Goal: Find contact information: Find contact information

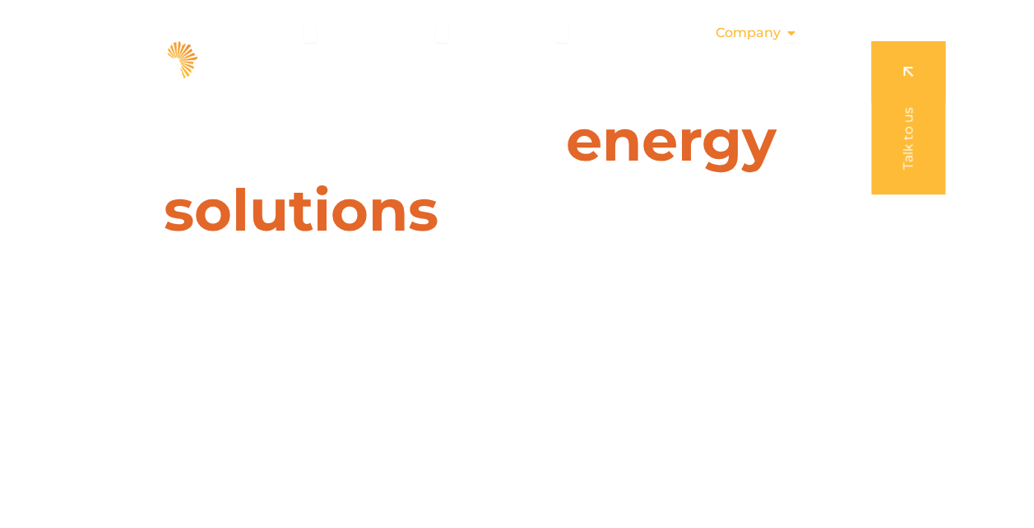
click at [770, 31] on span "Company" at bounding box center [748, 33] width 65 height 20
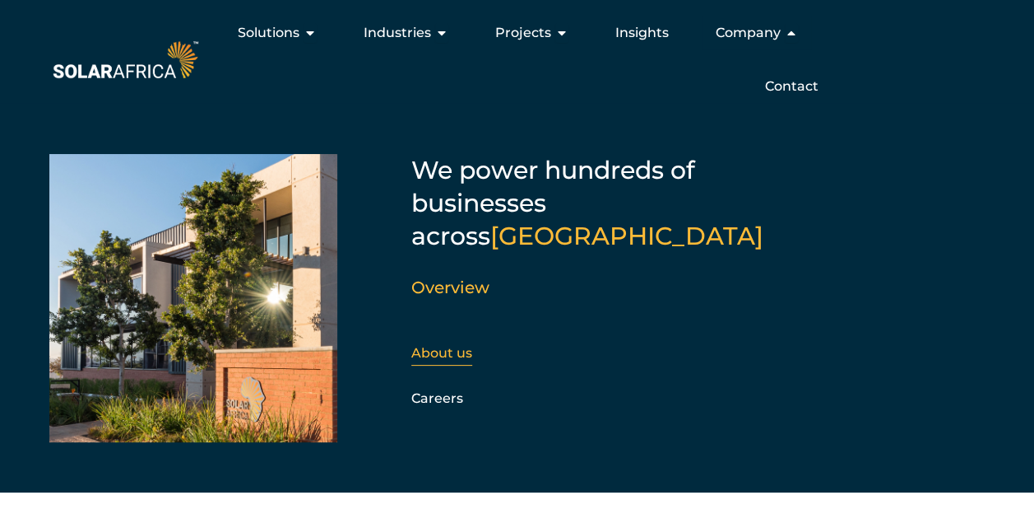
click at [458, 345] on link "About us" at bounding box center [441, 353] width 61 height 16
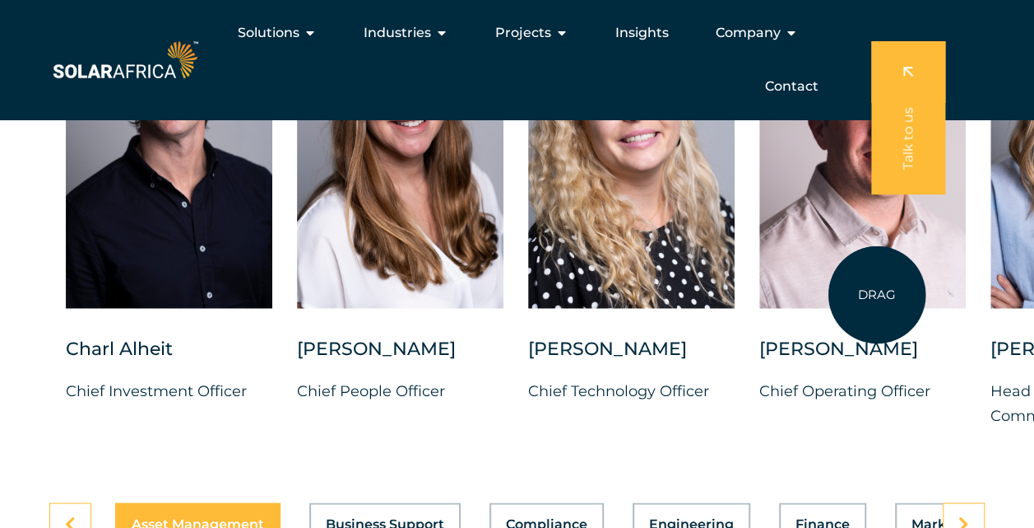
scroll to position [4197, 0]
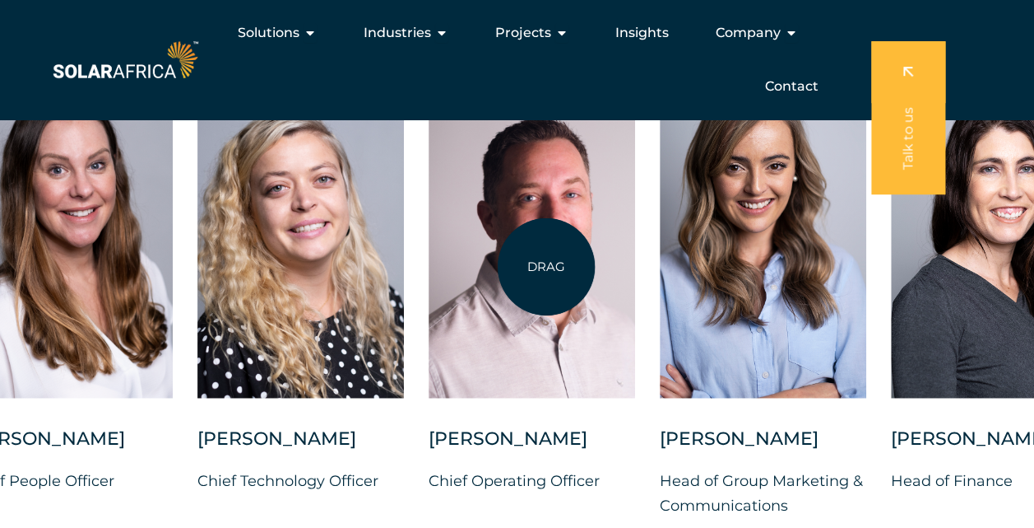
drag, startPoint x: 877, startPoint y: 299, endPoint x: 504, endPoint y: 268, distance: 374.9
click at [504, 268] on div at bounding box center [532, 234] width 207 height 328
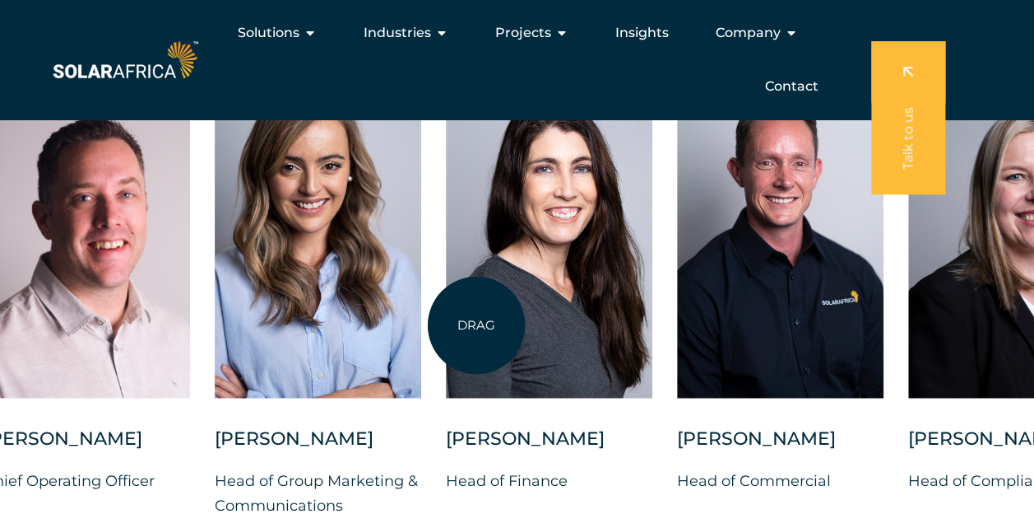
drag, startPoint x: 790, startPoint y: 319, endPoint x: 476, endPoint y: 325, distance: 313.6
click at [476, 325] on div at bounding box center [549, 234] width 207 height 328
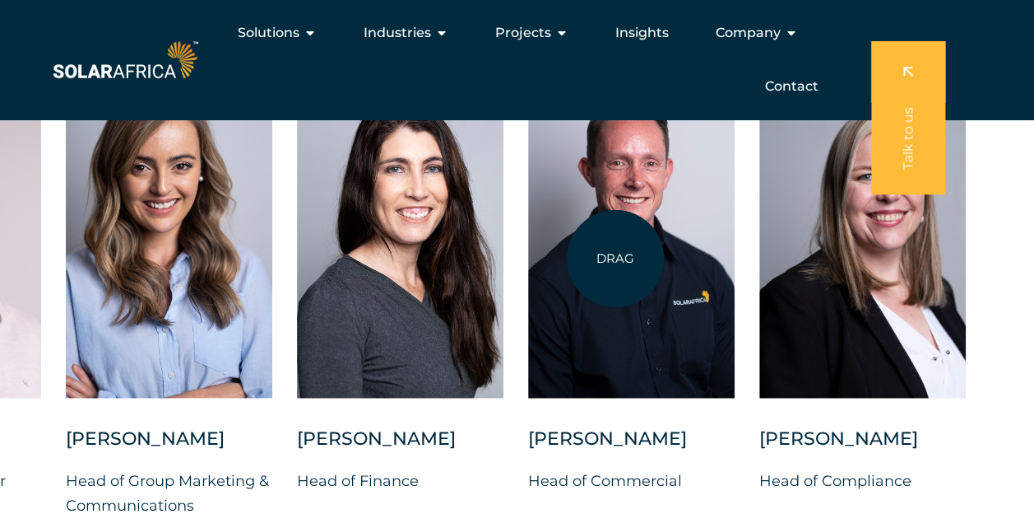
drag, startPoint x: 619, startPoint y: 363, endPoint x: 616, endPoint y: 258, distance: 104.6
click at [616, 258] on div at bounding box center [631, 234] width 207 height 328
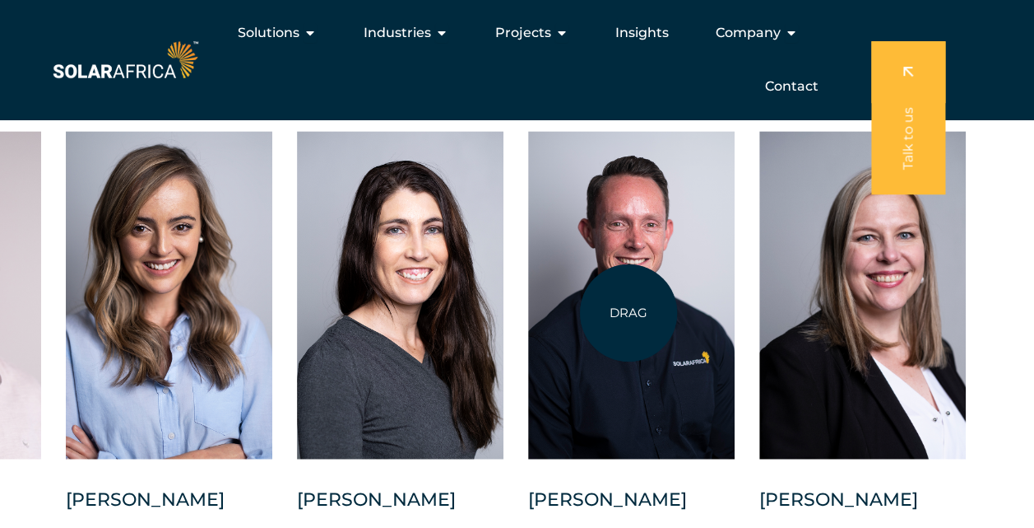
scroll to position [4115, 0]
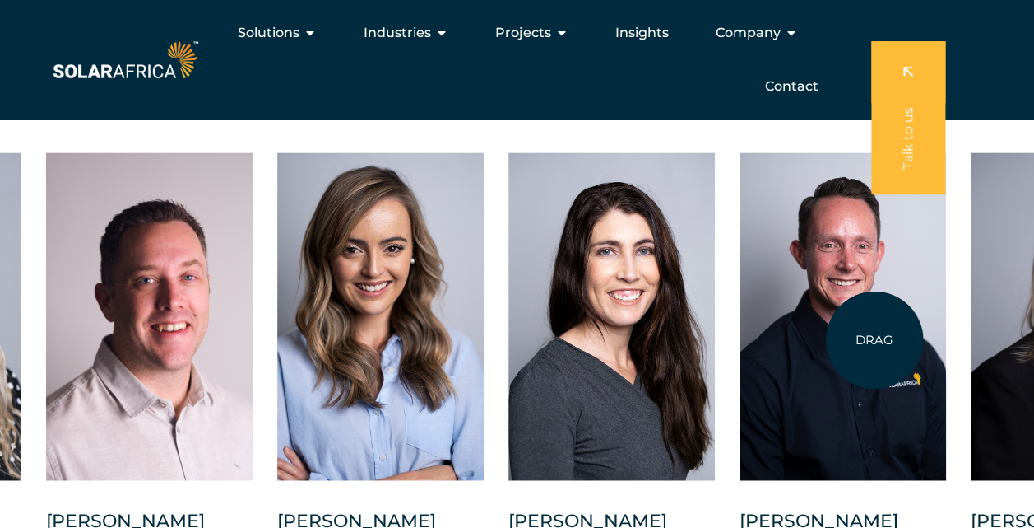
drag, startPoint x: 657, startPoint y: 326, endPoint x: 719, endPoint y: 326, distance: 62.5
click at [740, 328] on div at bounding box center [843, 316] width 207 height 328
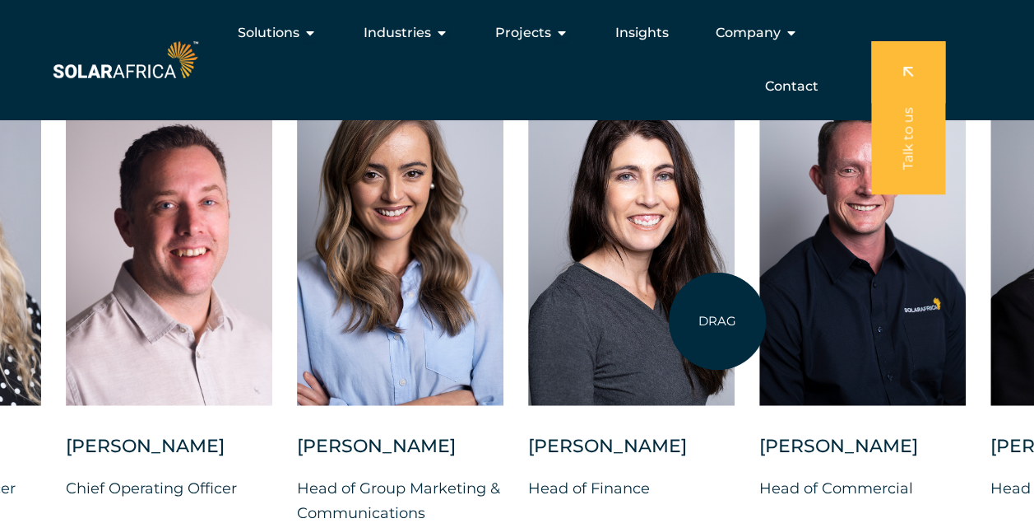
scroll to position [4279, 0]
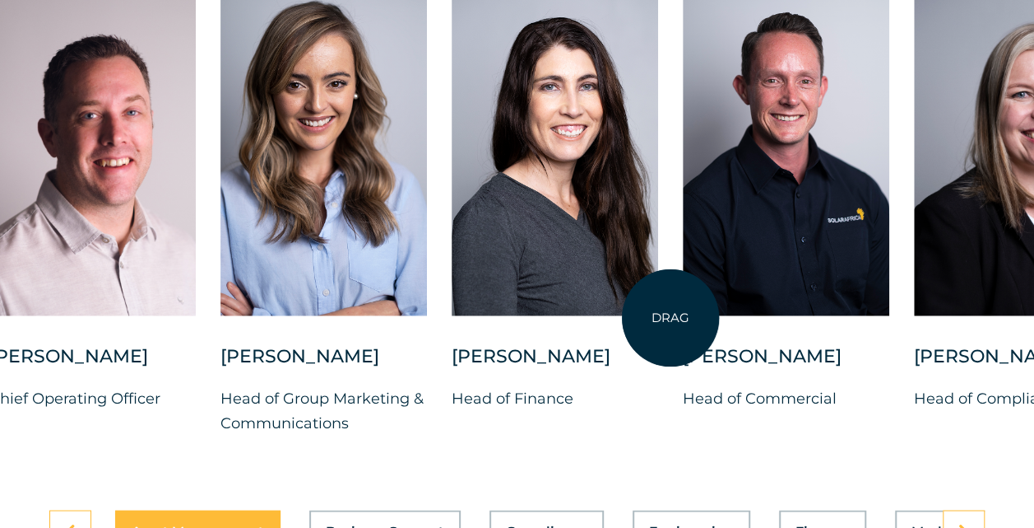
drag, startPoint x: 747, startPoint y: 318, endPoint x: 667, endPoint y: 318, distance: 80.7
click at [670, 318] on div "[PERSON_NAME] Chief Investment Officer [PERSON_NAME] Chief People Officer [PERS…" at bounding box center [221, 224] width 1982 height 473
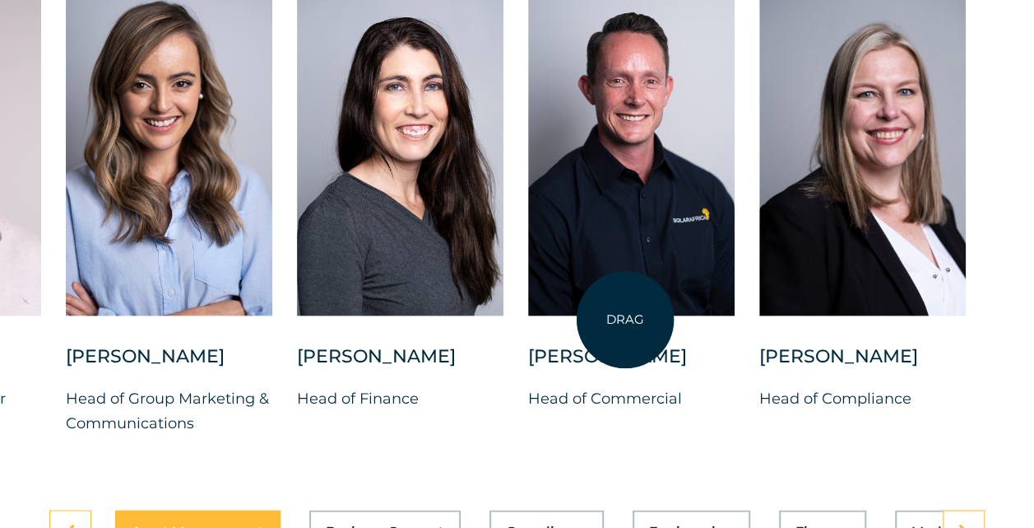
click at [622, 315] on div at bounding box center [631, 152] width 207 height 328
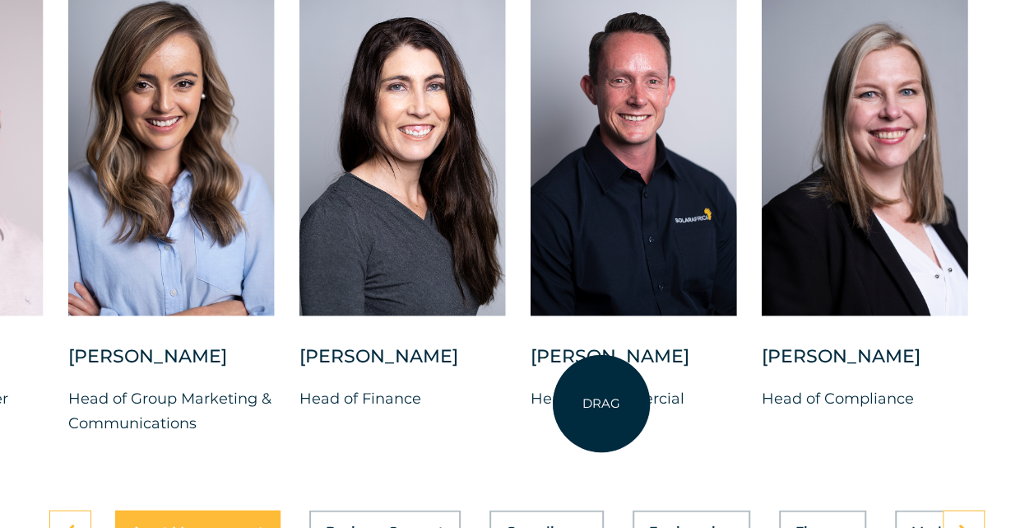
click at [602, 385] on div "[PERSON_NAME]" at bounding box center [634, 364] width 207 height 41
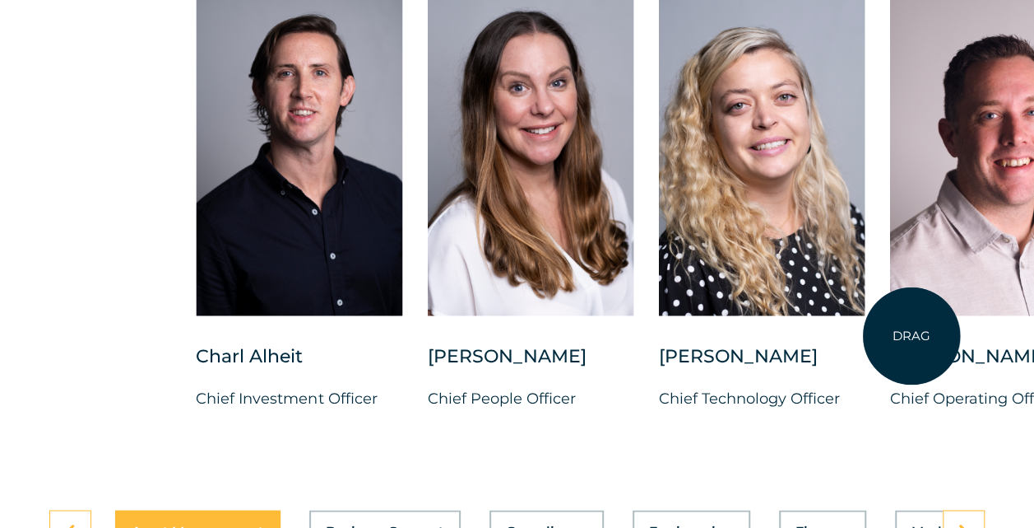
drag, startPoint x: 260, startPoint y: 291, endPoint x: 953, endPoint y: 339, distance: 694.6
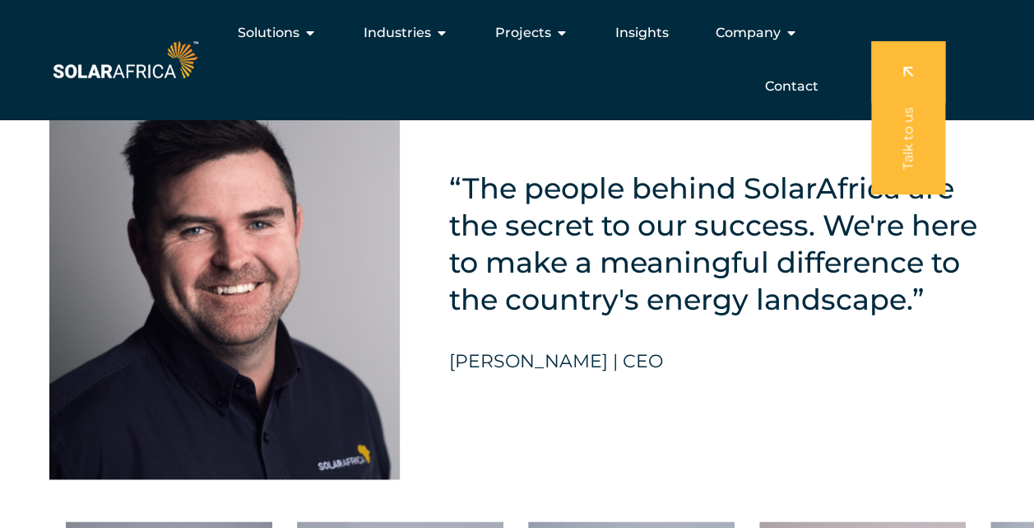
scroll to position [3703, 0]
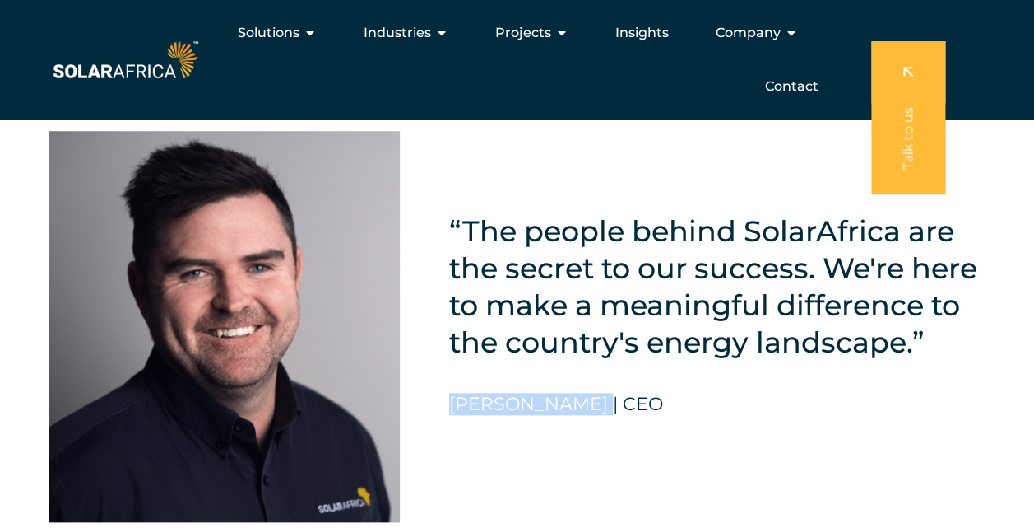
drag, startPoint x: 453, startPoint y: 441, endPoint x: 599, endPoint y: 434, distance: 146.7
click at [599, 415] on h5 "[PERSON_NAME] | CEO" at bounding box center [556, 403] width 214 height 21
copy h5 "[PERSON_NAME]"
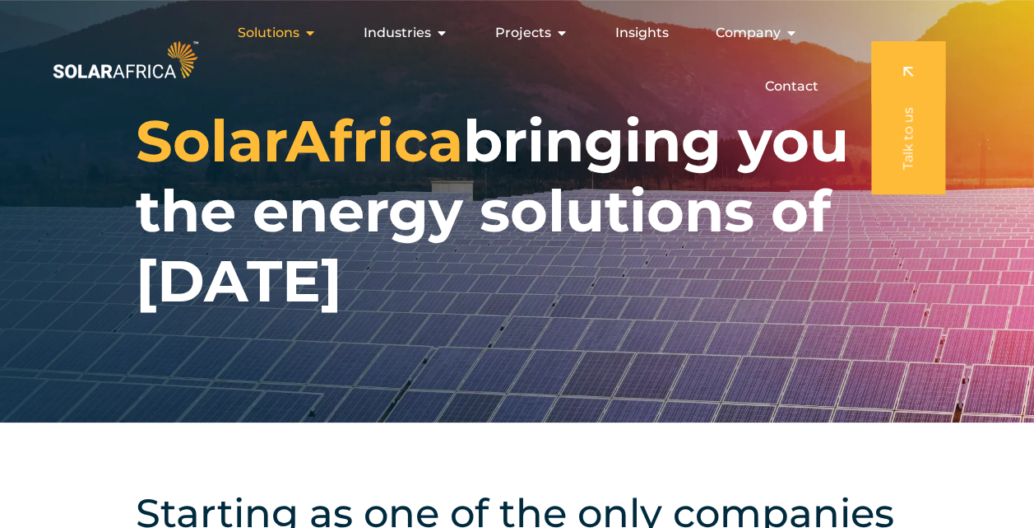
click at [304, 35] on div "Solutions Close Solutions Open Solutions" at bounding box center [277, 32] width 105 height 33
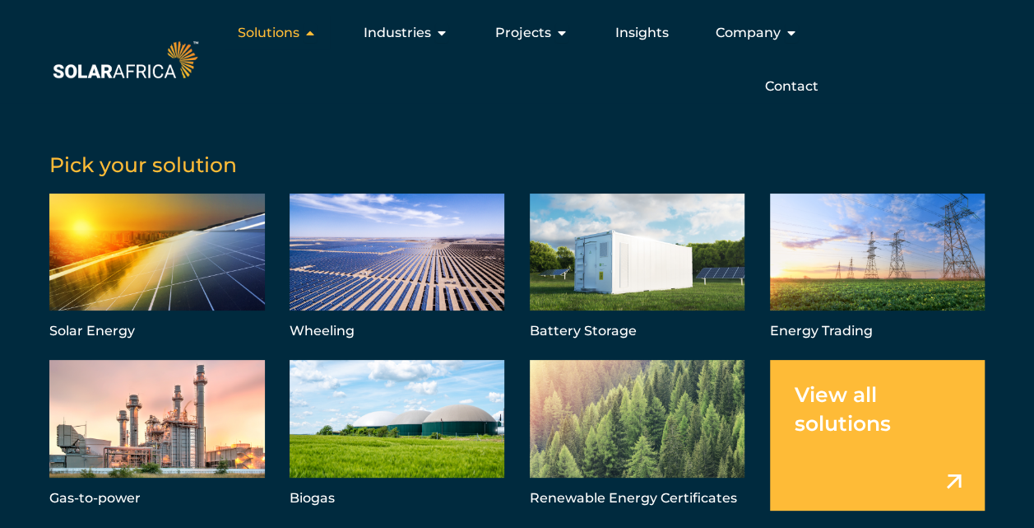
click at [304, 35] on div "Solutions Close Solutions Open Solutions" at bounding box center [277, 32] width 105 height 33
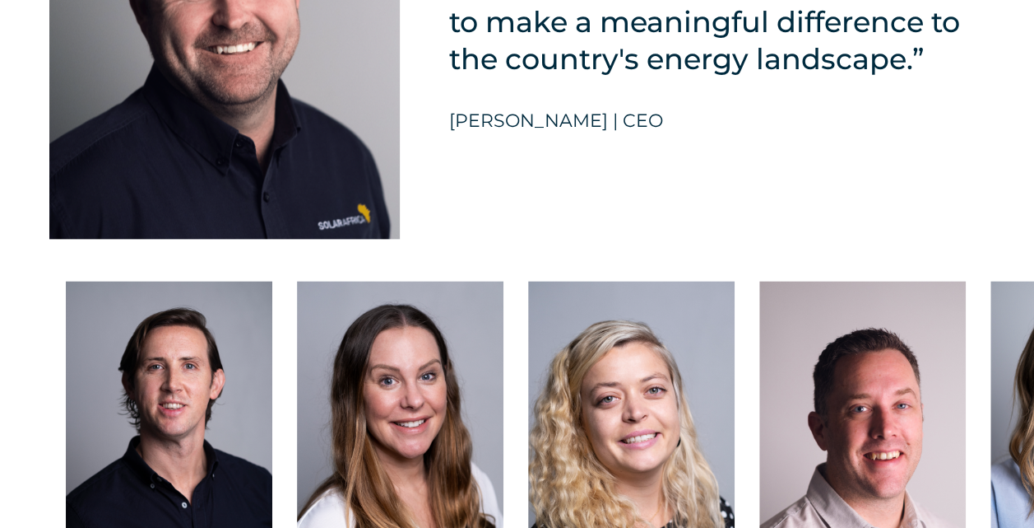
scroll to position [4279, 0]
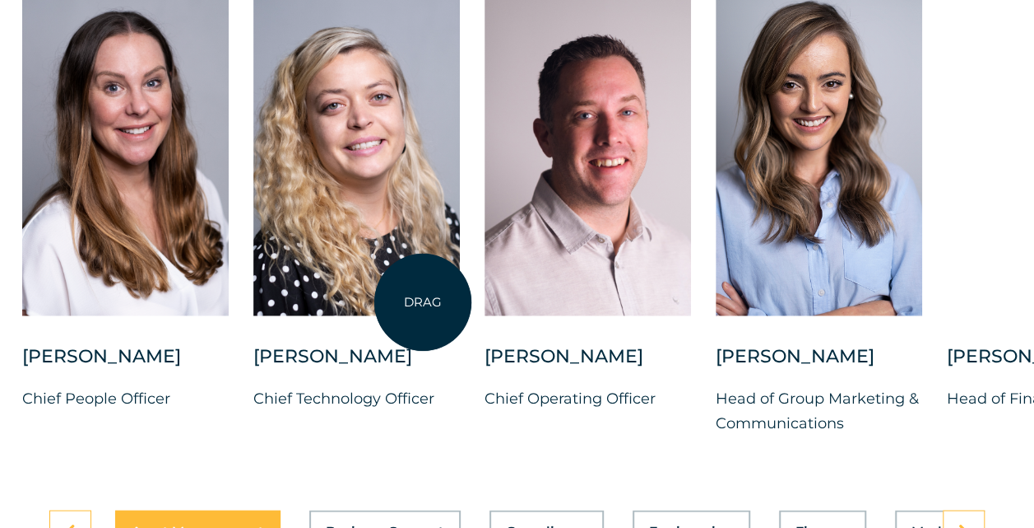
drag, startPoint x: 691, startPoint y: 309, endPoint x: 278, endPoint y: 298, distance: 413.3
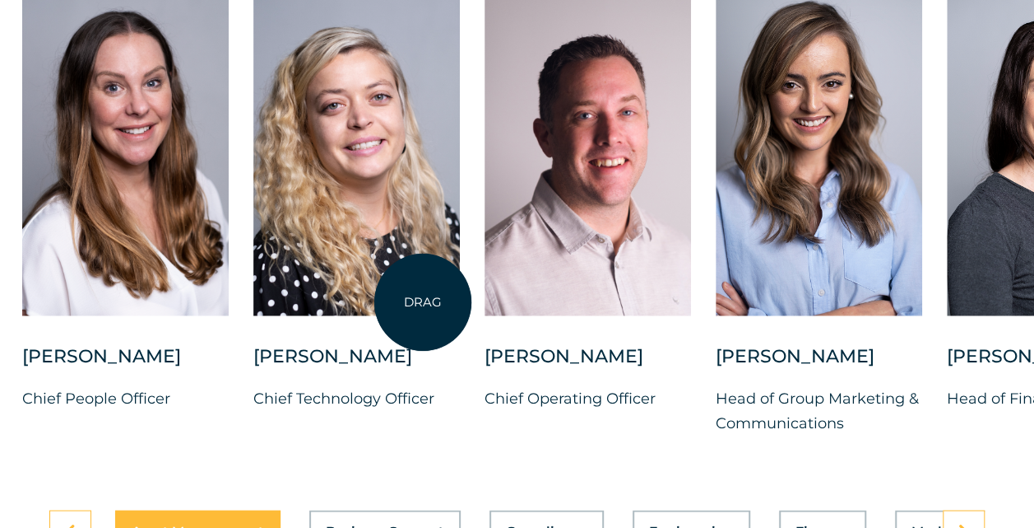
click at [278, 298] on div at bounding box center [356, 152] width 207 height 328
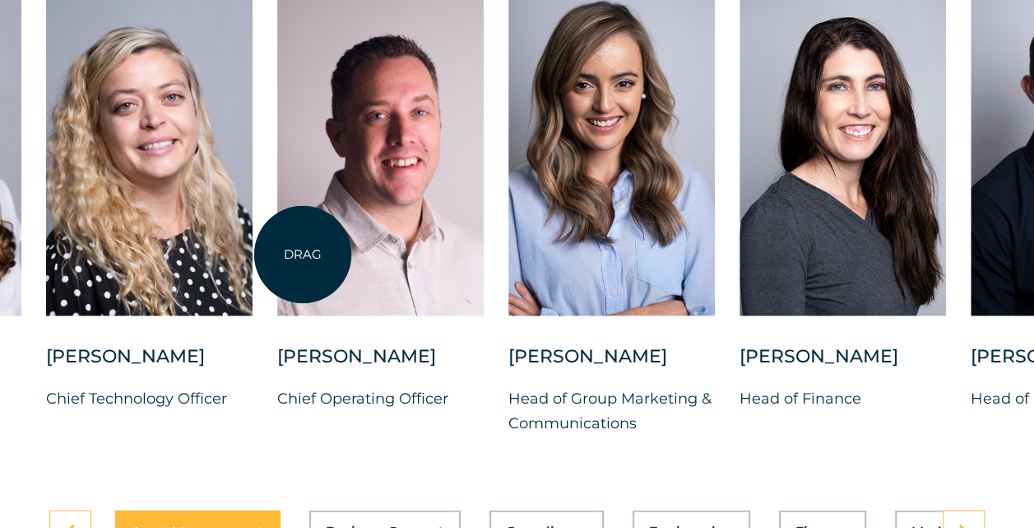
drag, startPoint x: 323, startPoint y: 263, endPoint x: 263, endPoint y: 254, distance: 59.9
click at [277, 254] on div at bounding box center [380, 152] width 207 height 328
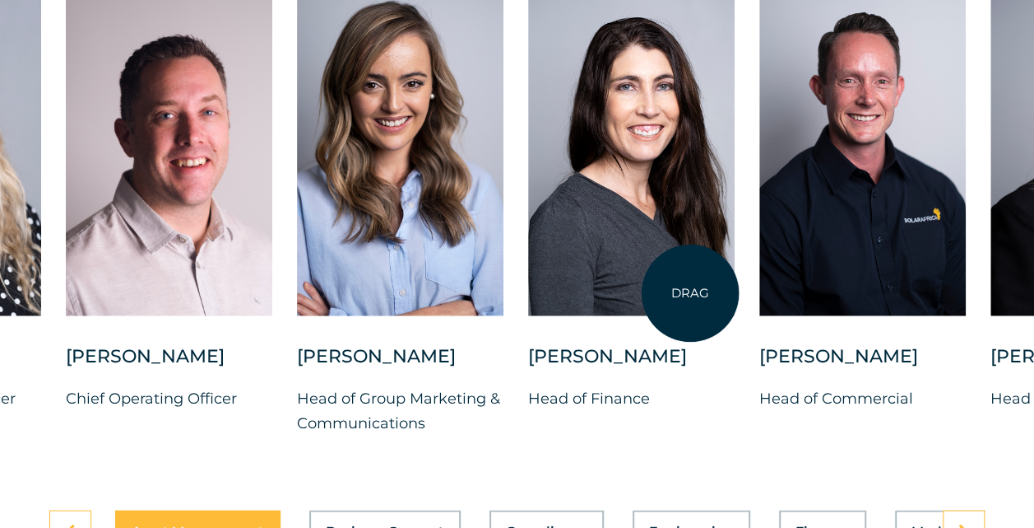
drag, startPoint x: 795, startPoint y: 290, endPoint x: 637, endPoint y: 293, distance: 158.0
click at [638, 293] on div "[PERSON_NAME] Chief Investment Officer [PERSON_NAME] Chief People Officer [PERS…" at bounding box center [297, 224] width 1982 height 473
click at [637, 293] on div at bounding box center [631, 152] width 207 height 328
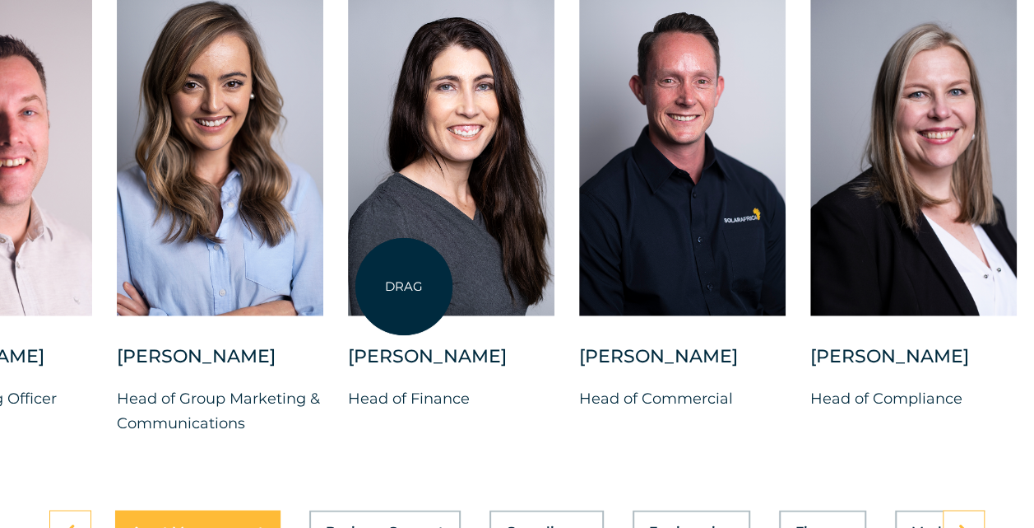
drag, startPoint x: 572, startPoint y: 304, endPoint x: 375, endPoint y: 285, distance: 197.7
click at [375, 285] on div at bounding box center [451, 152] width 207 height 328
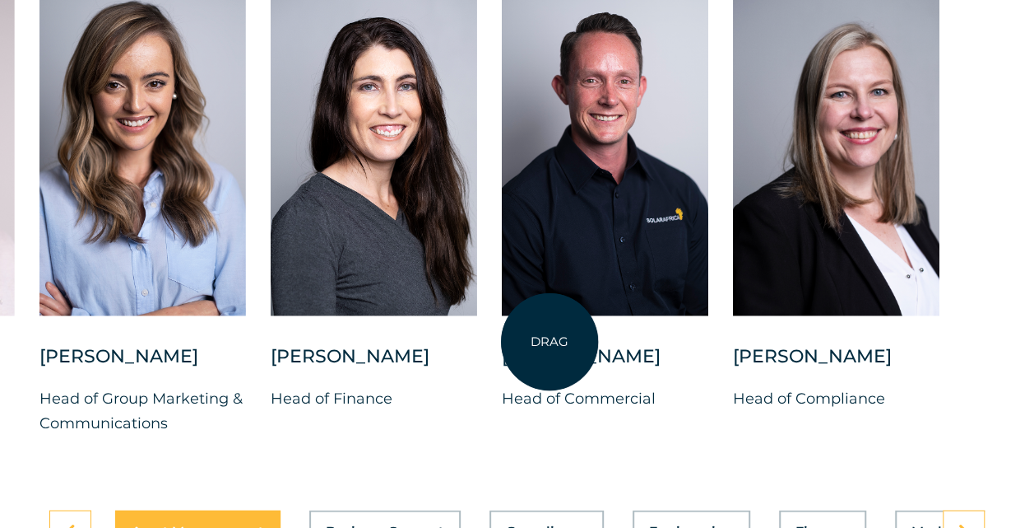
drag, startPoint x: 616, startPoint y: 346, endPoint x: 543, endPoint y: 342, distance: 72.5
click at [543, 315] on div at bounding box center [605, 152] width 207 height 328
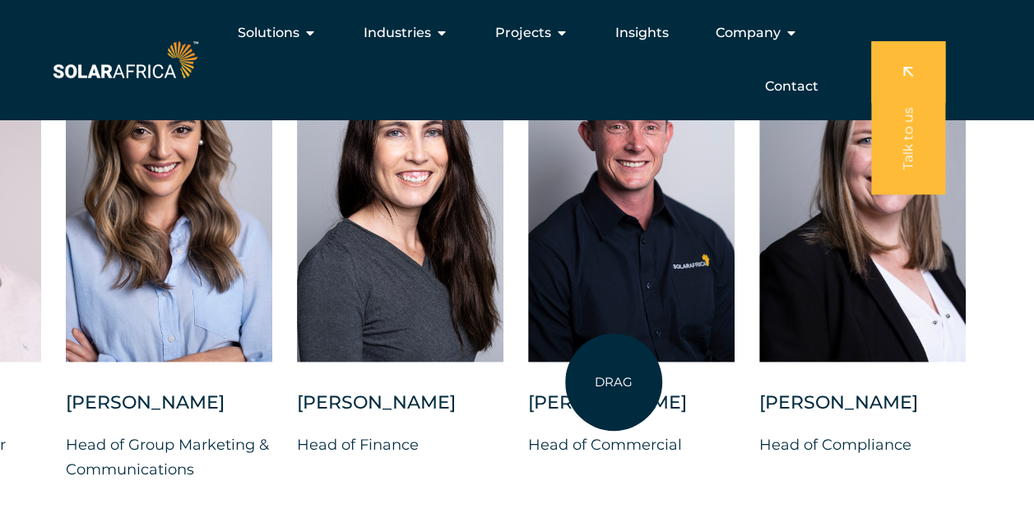
scroll to position [4197, 0]
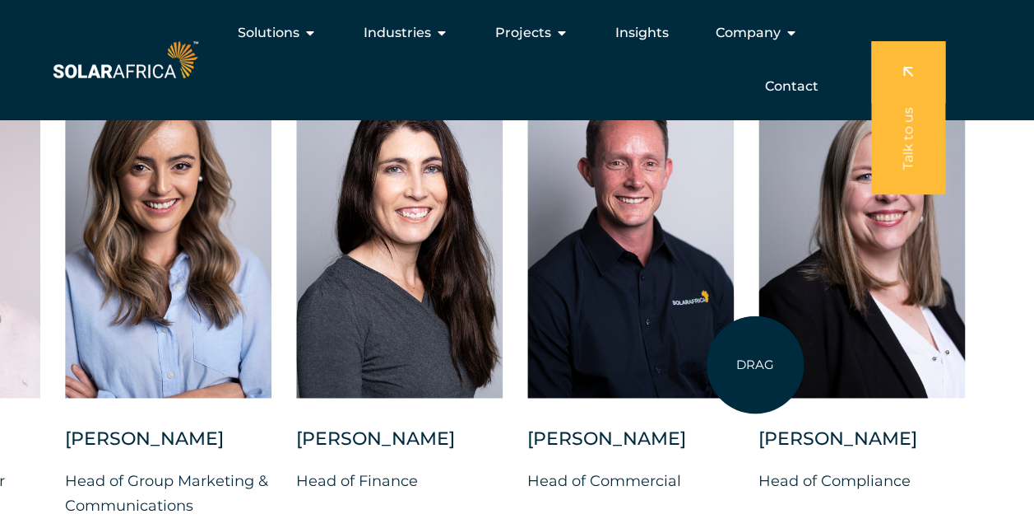
drag, startPoint x: 617, startPoint y: 351, endPoint x: 1001, endPoint y: 368, distance: 383.9
click at [965, 368] on div at bounding box center [862, 234] width 207 height 328
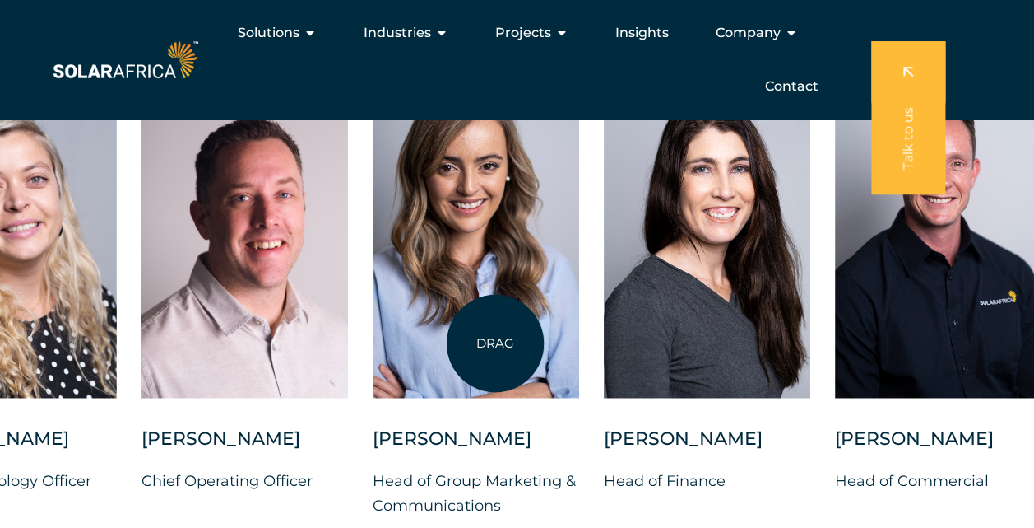
drag, startPoint x: 495, startPoint y: 343, endPoint x: 837, endPoint y: 337, distance: 341.6
click at [579, 338] on div at bounding box center [476, 234] width 207 height 328
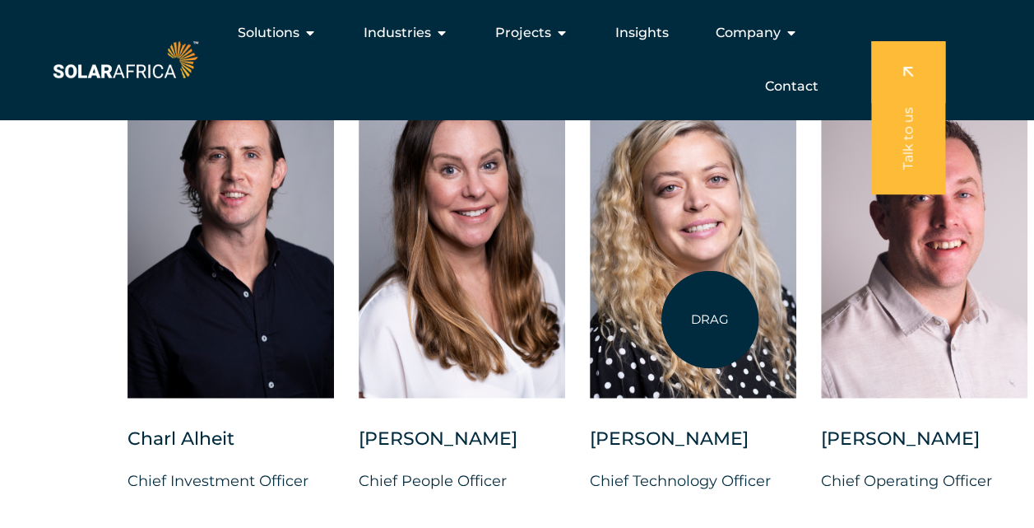
drag, startPoint x: 402, startPoint y: 334, endPoint x: 710, endPoint y: 319, distance: 309.0
click at [710, 319] on div at bounding box center [693, 234] width 207 height 328
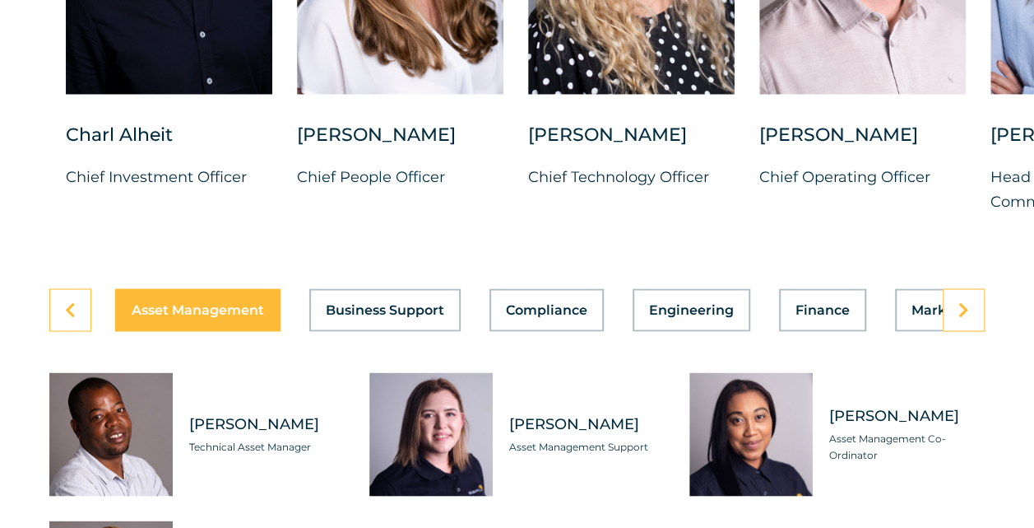
scroll to position [4526, 0]
